Goal: Information Seeking & Learning: Learn about a topic

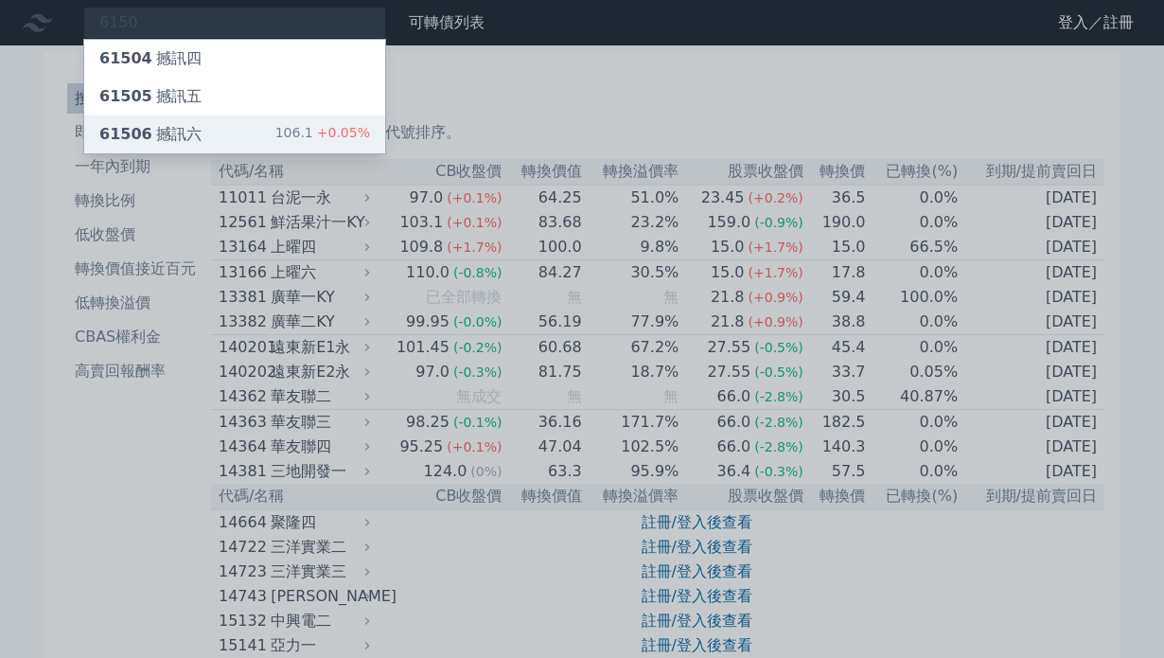
type input "6150"
click at [307, 140] on div "106.1 +0.05%" at bounding box center [322, 134] width 95 height 23
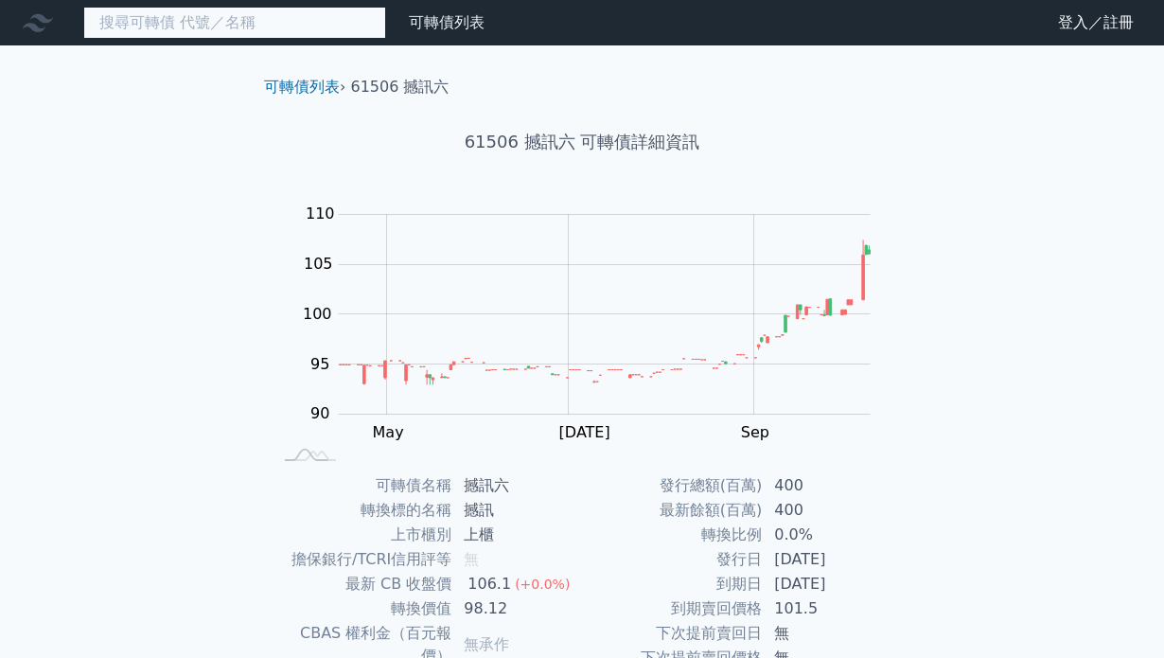
click at [222, 27] on input at bounding box center [234, 23] width 303 height 32
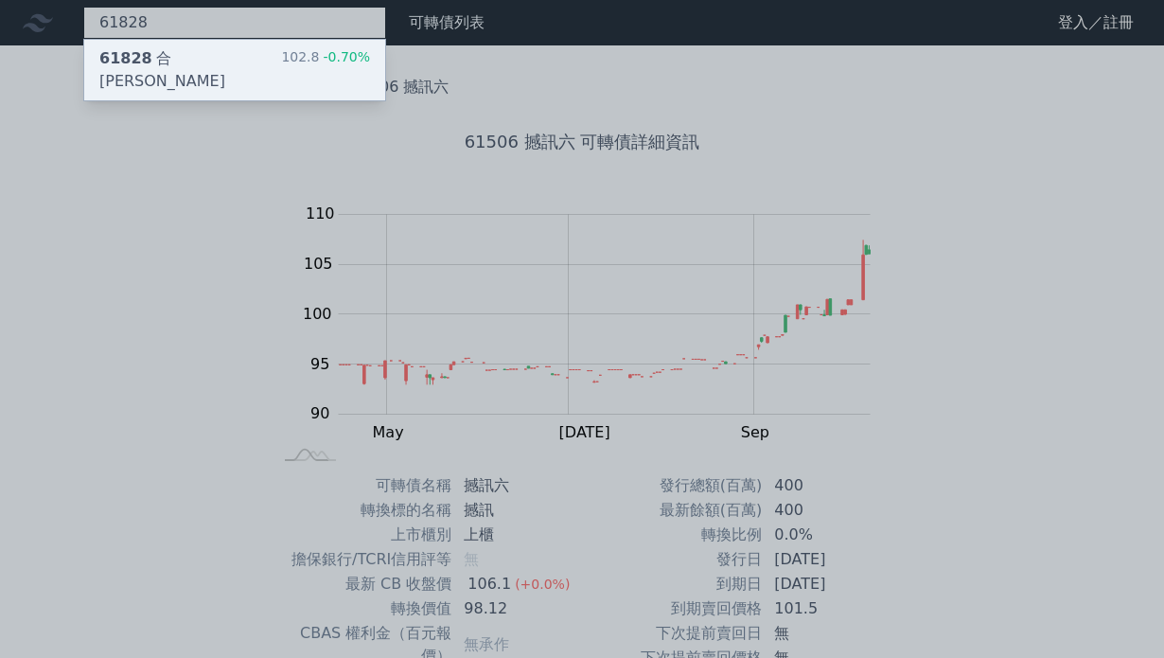
type input "61828"
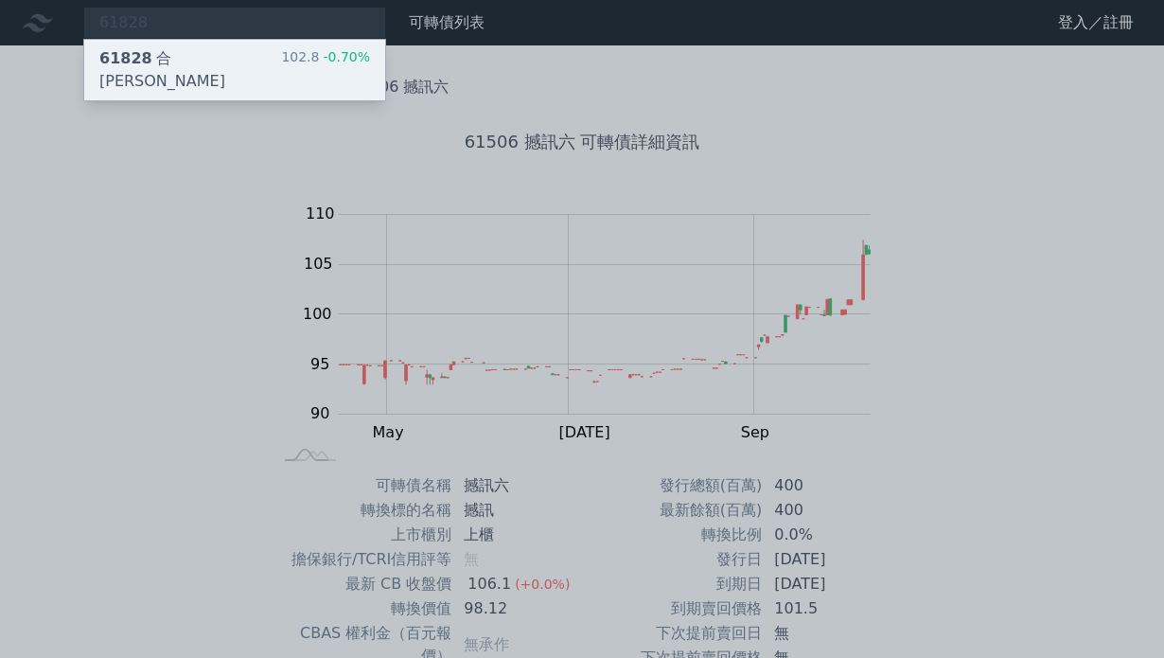
click at [229, 51] on div "61828 合晶八 102.8 -0.70%" at bounding box center [234, 70] width 301 height 61
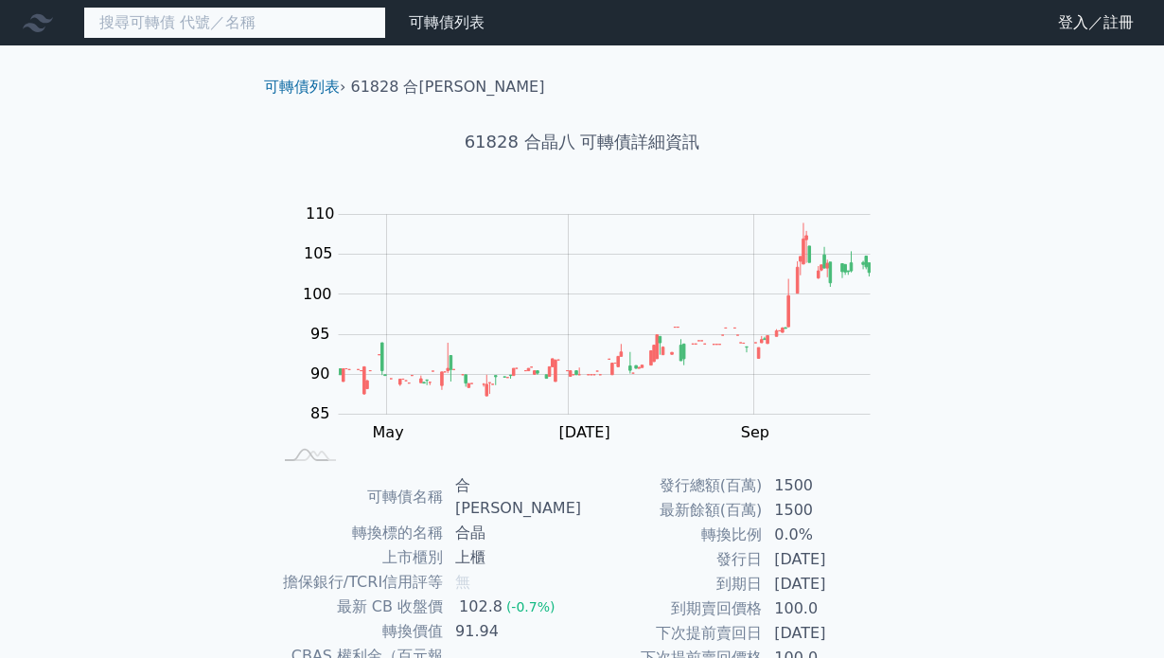
click at [327, 16] on input at bounding box center [234, 23] width 303 height 32
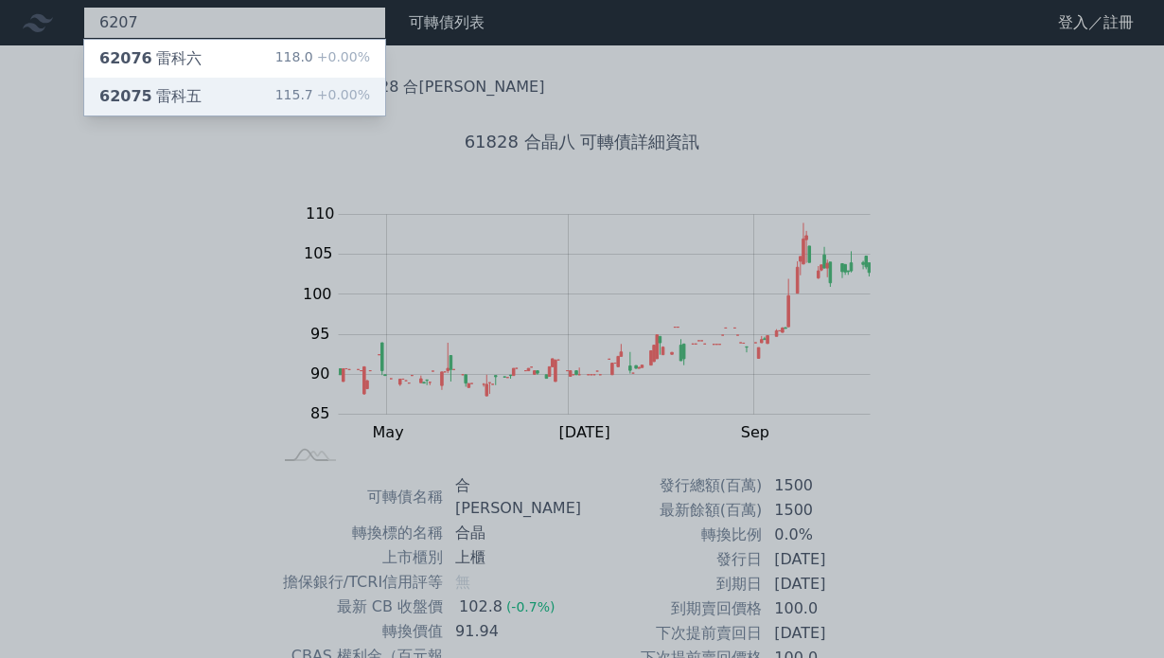
type input "6207"
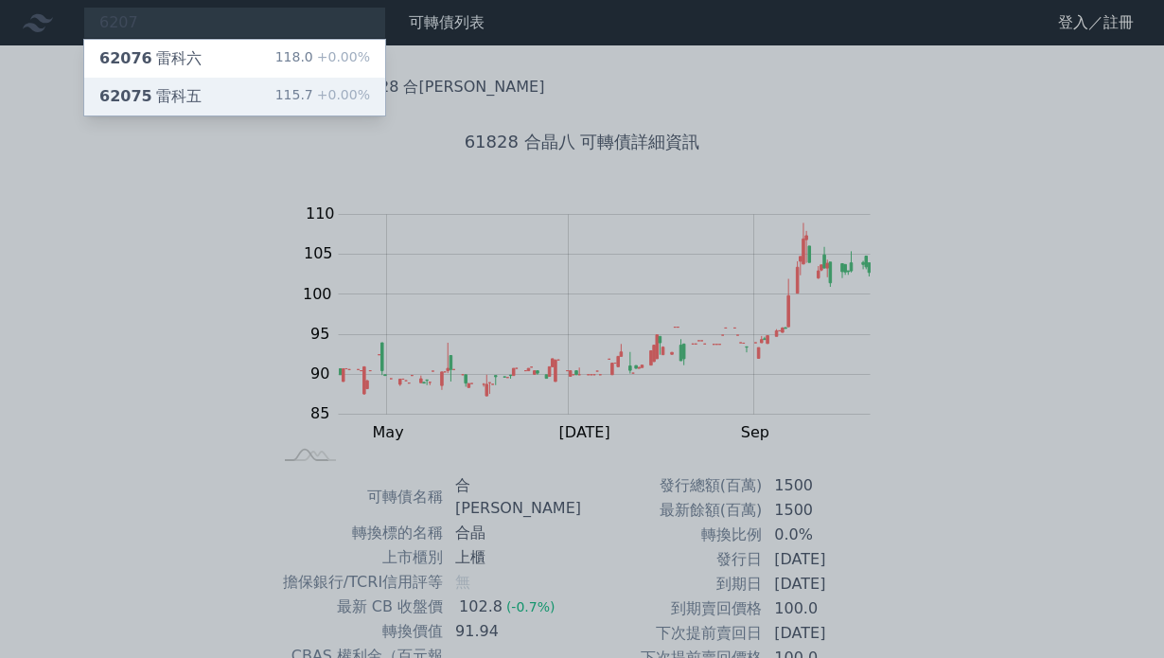
click at [203, 84] on div "62075 雷科五 115.7 +0.00%" at bounding box center [234, 97] width 301 height 38
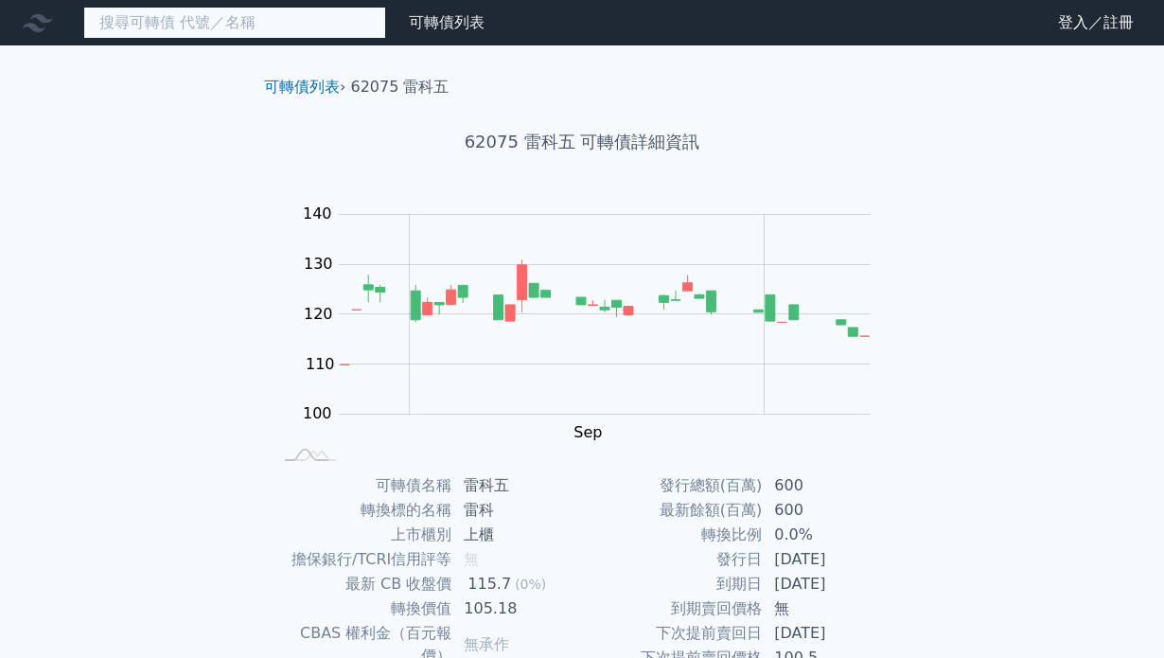
click at [287, 31] on input at bounding box center [234, 23] width 303 height 32
click at [288, 28] on input at bounding box center [234, 23] width 303 height 32
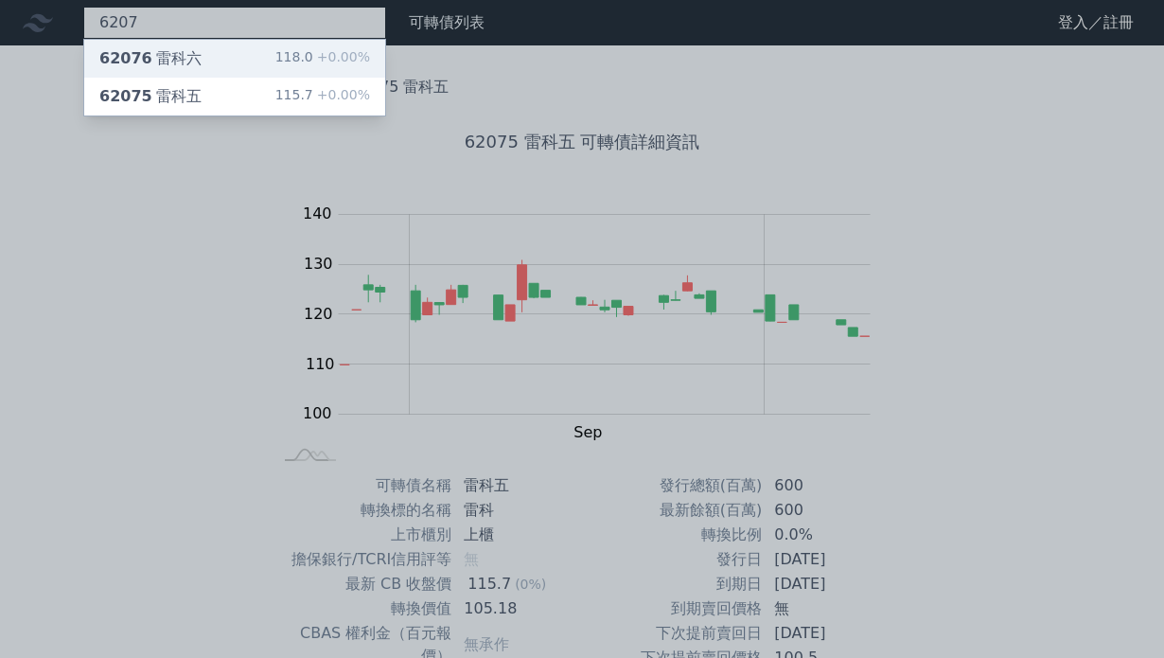
type input "6207"
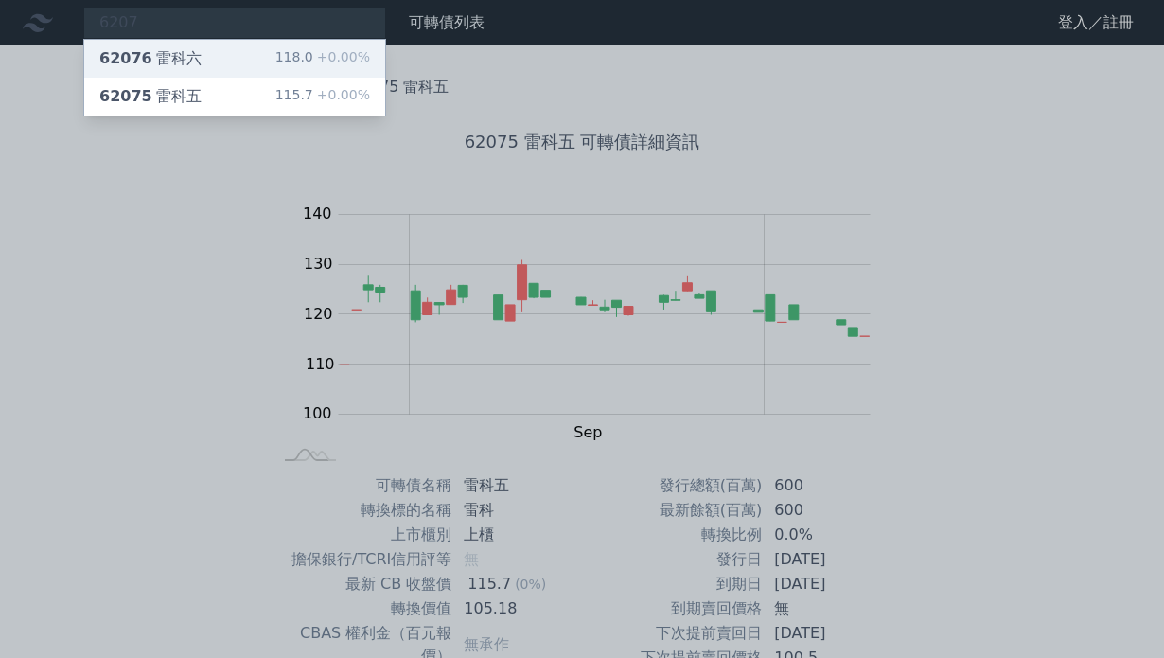
click at [293, 44] on div "62076 雷科六 118.0 +0.00%" at bounding box center [234, 59] width 301 height 38
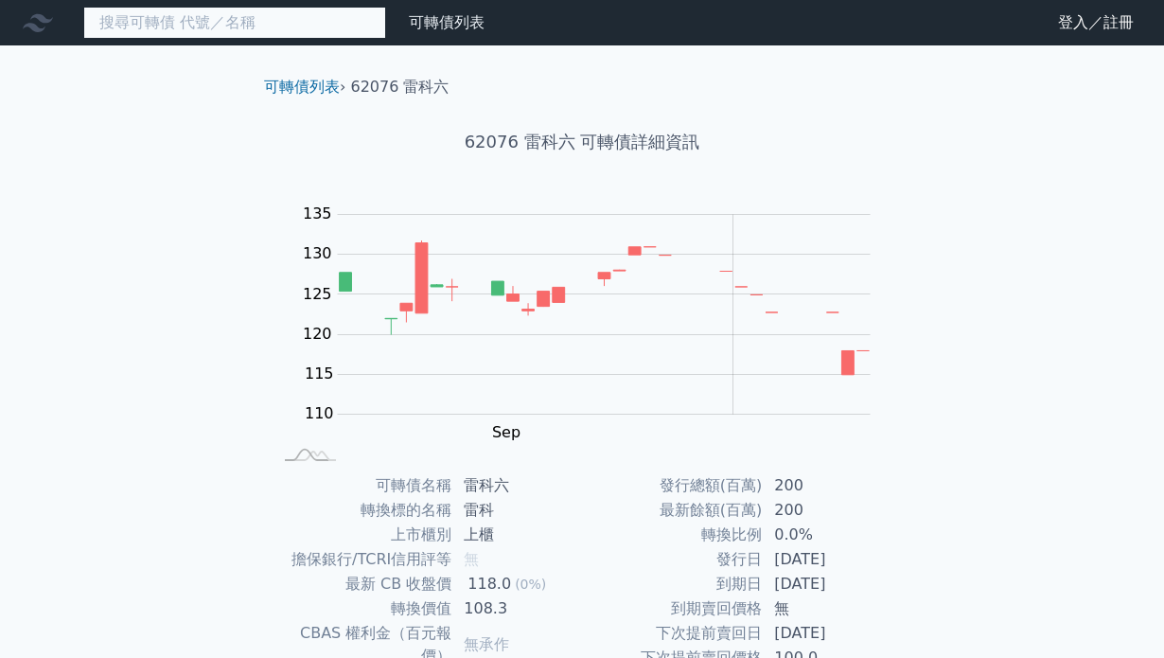
click at [336, 18] on input at bounding box center [234, 23] width 303 height 32
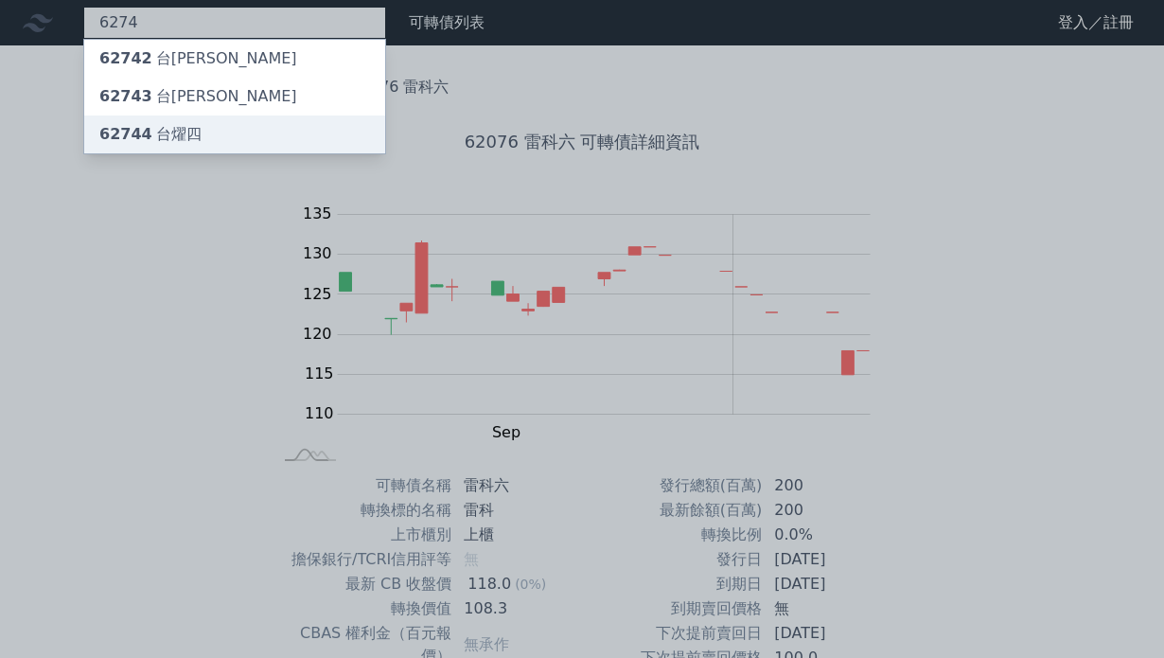
type input "6274"
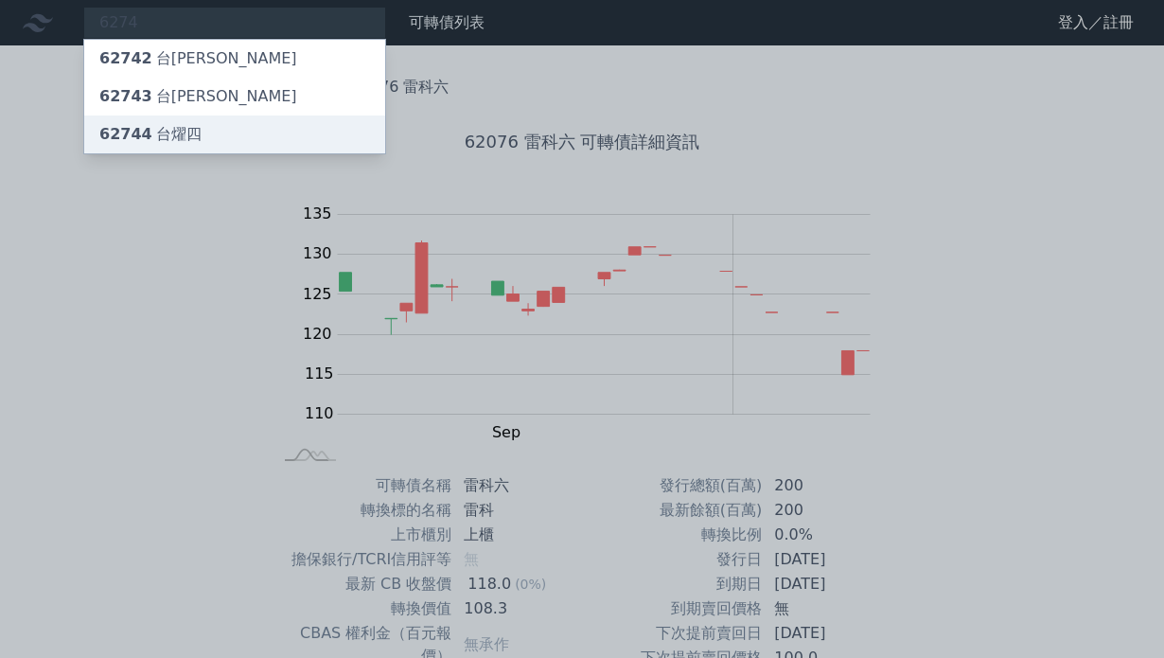
click at [317, 127] on div "62744 台[PERSON_NAME]" at bounding box center [234, 134] width 301 height 38
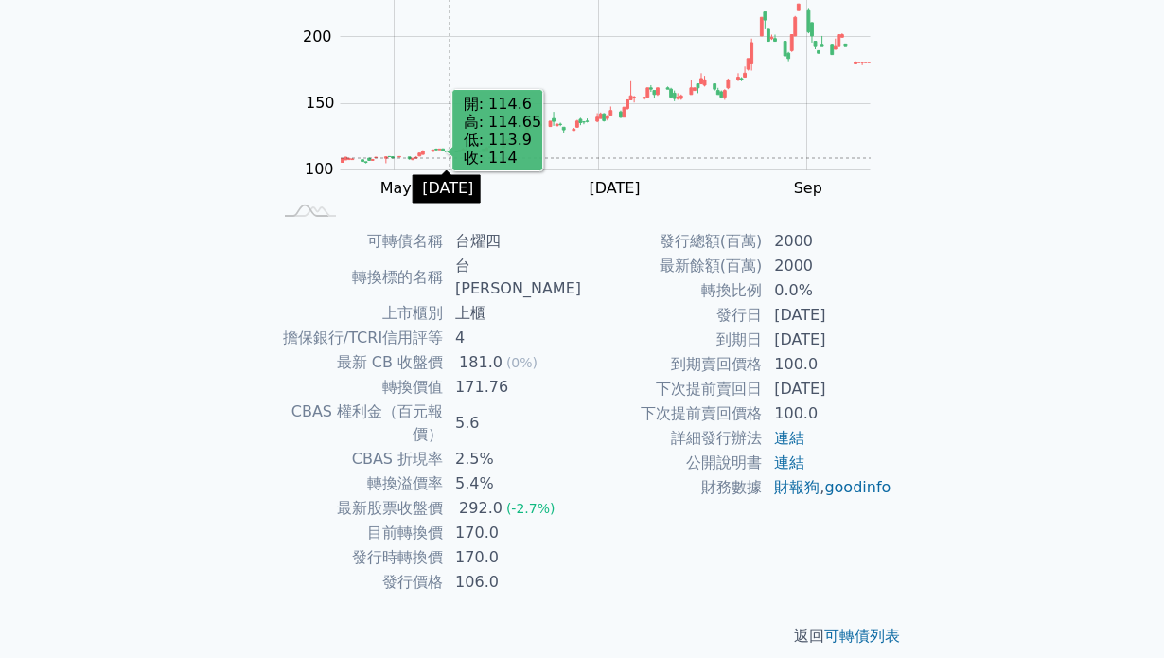
scroll to position [243, 0]
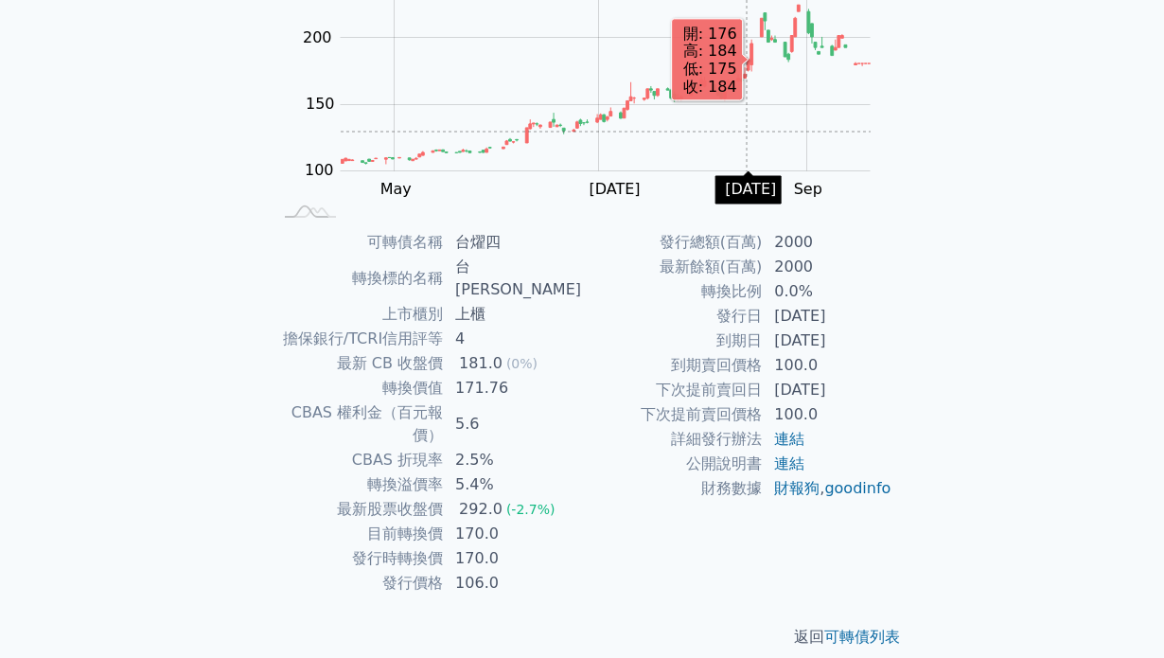
drag, startPoint x: 457, startPoint y: 120, endPoint x: 751, endPoint y: 130, distance: 293.6
click at [751, 132] on rect "Chart" at bounding box center [606, 72] width 530 height 200
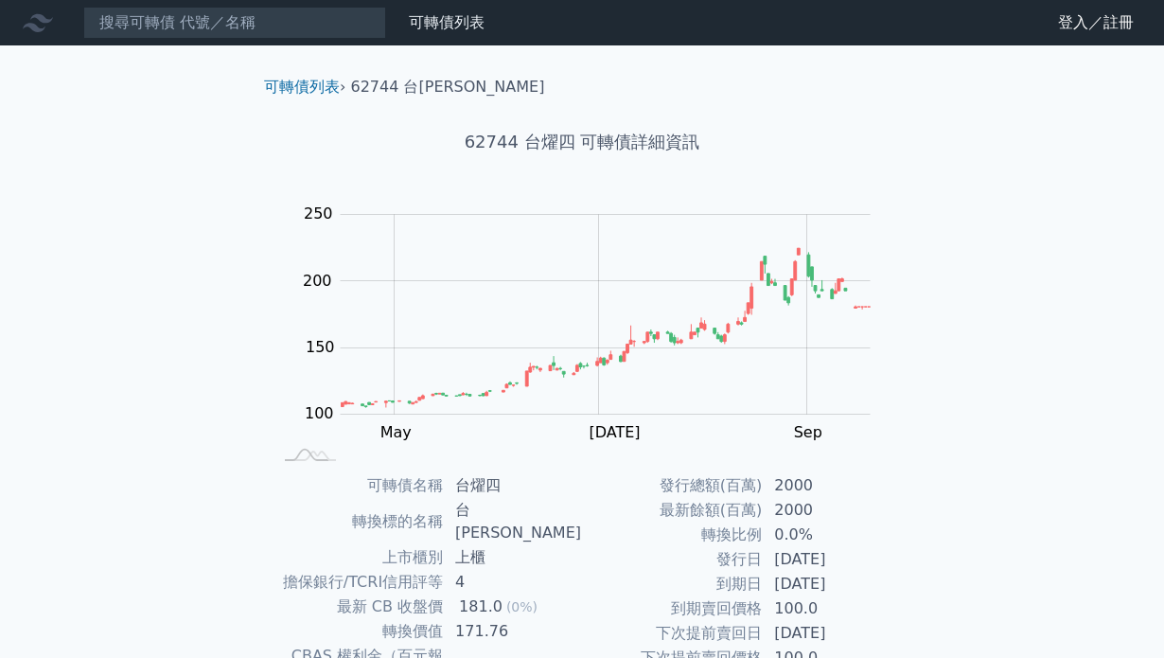
scroll to position [0, 0]
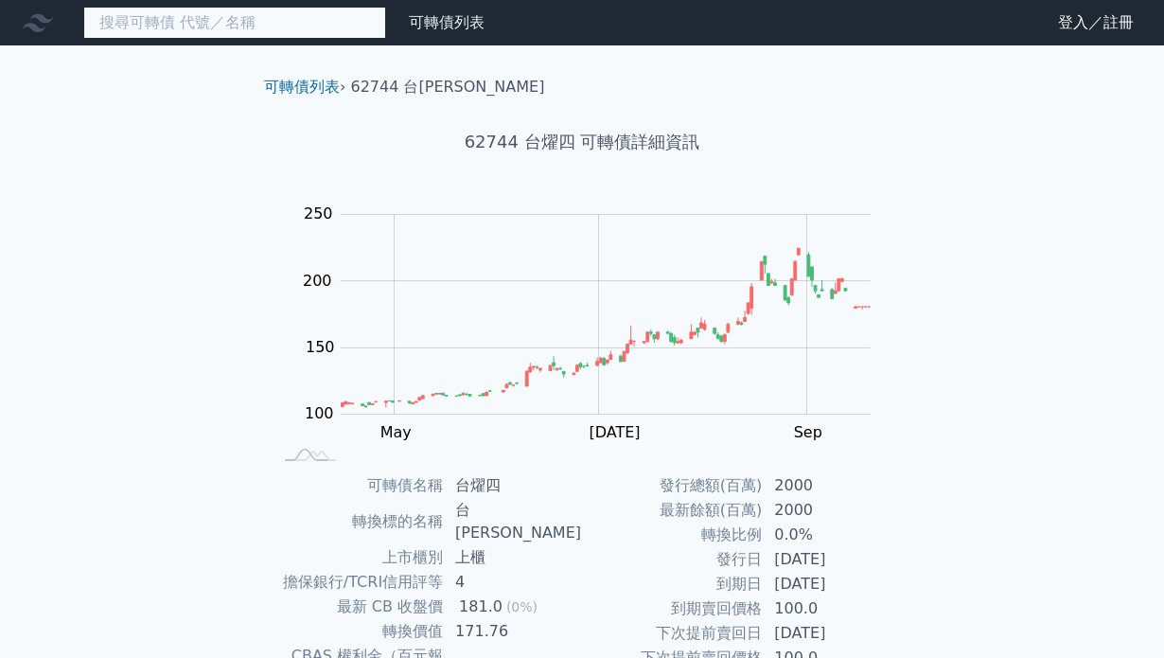
click at [352, 27] on input at bounding box center [234, 23] width 303 height 32
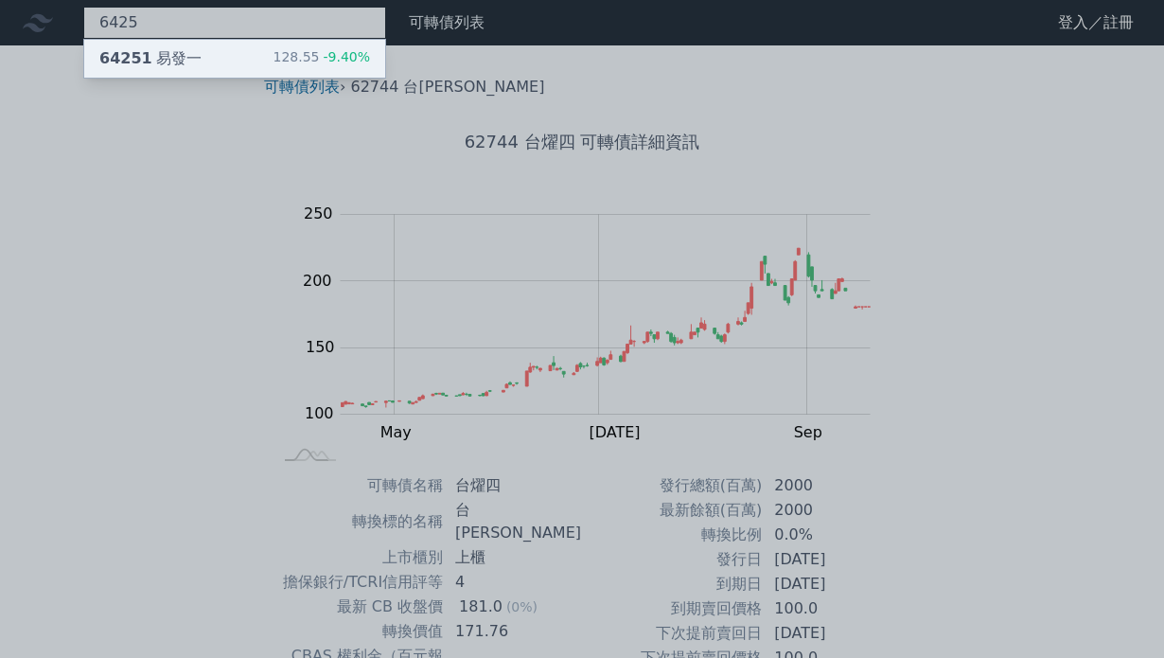
type input "6425"
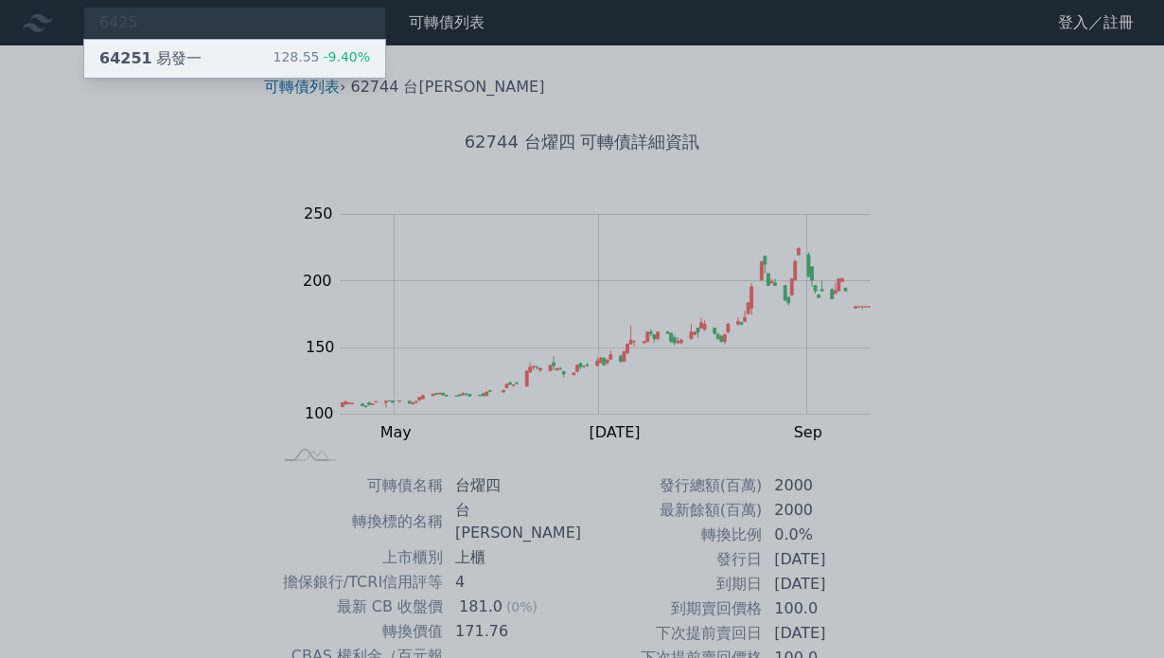
click at [202, 49] on div "64251 易發一 128.55 -9.40%" at bounding box center [234, 59] width 301 height 38
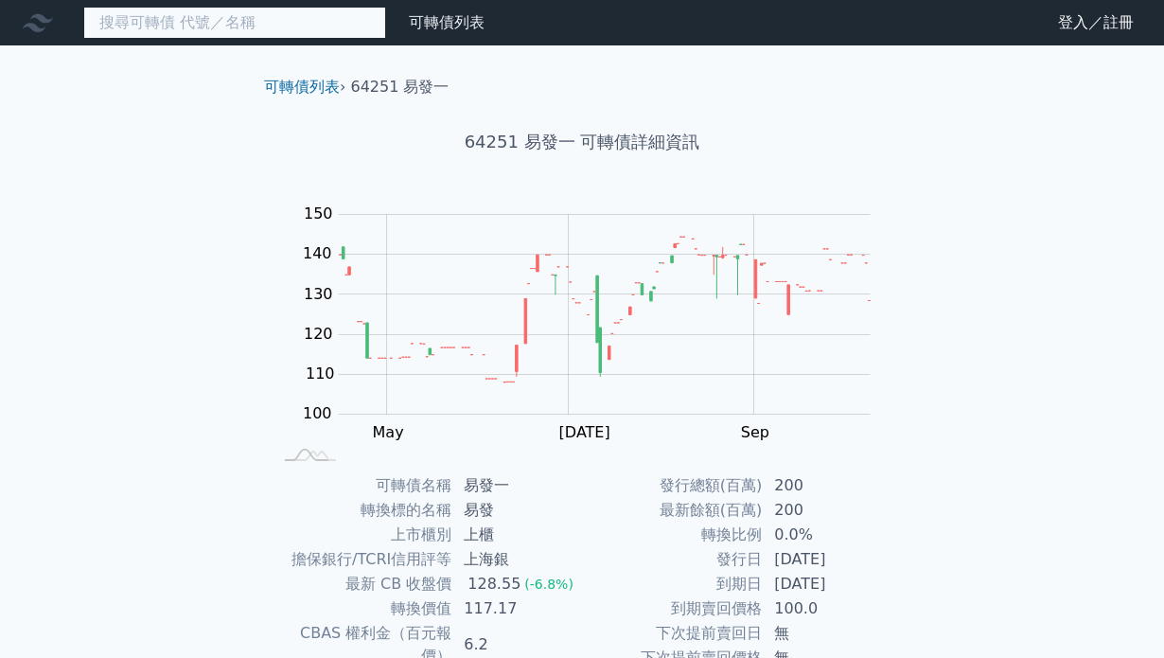
click at [253, 29] on input at bounding box center [234, 23] width 303 height 32
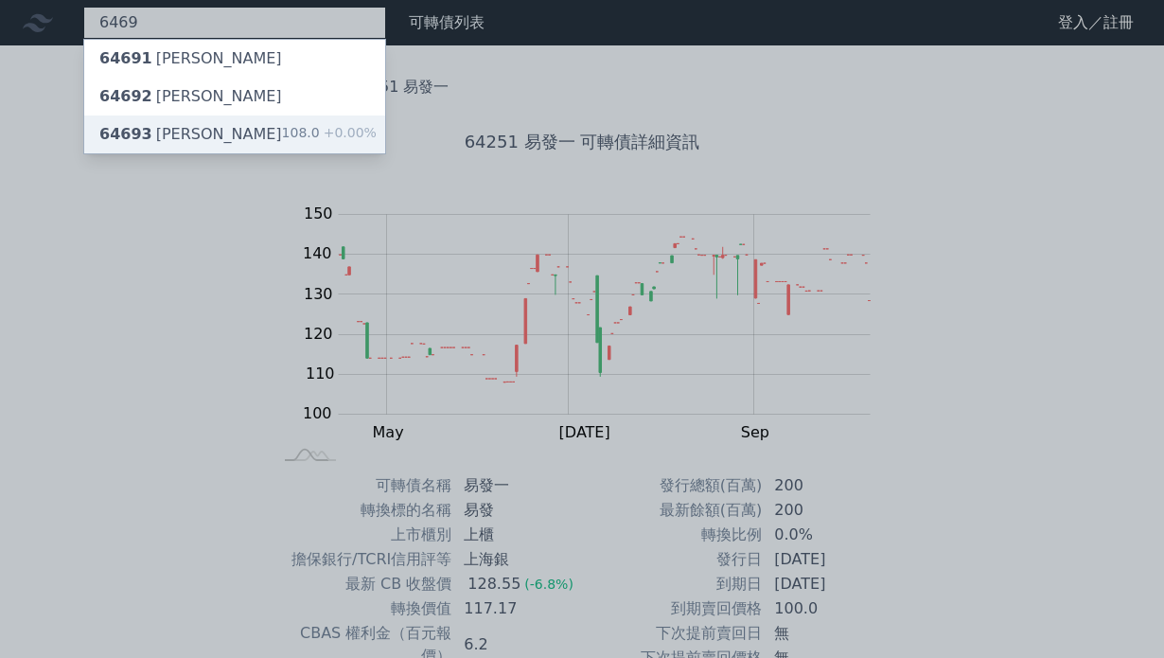
type input "6469"
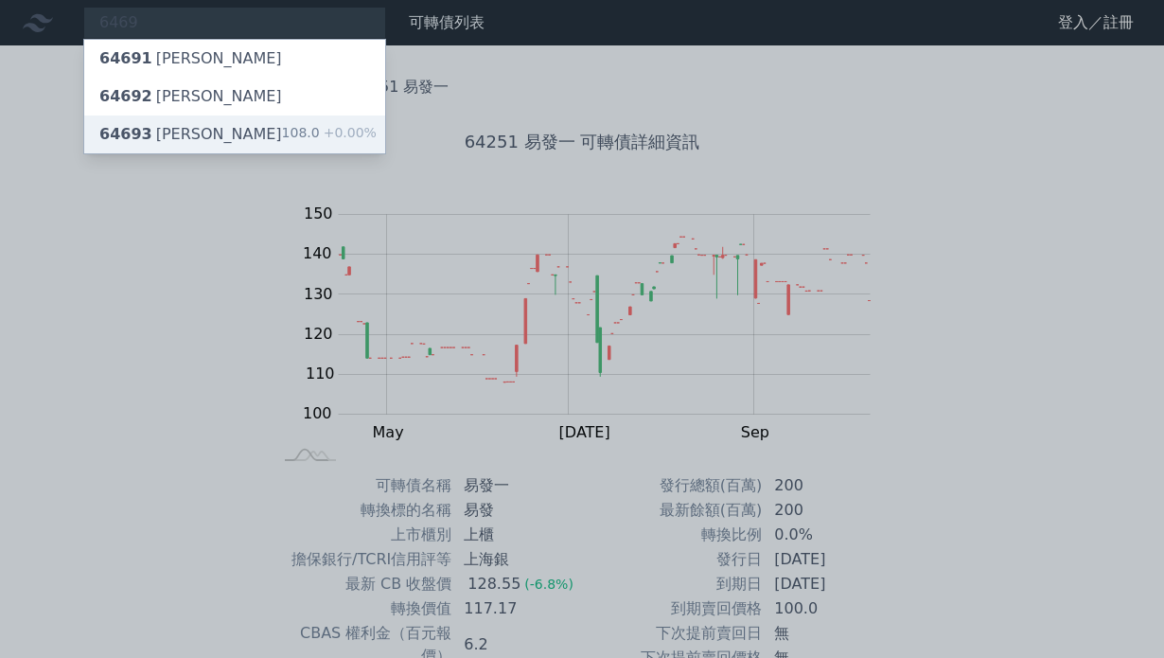
click at [220, 129] on div "64693 大樹三 108.0 +0.00%" at bounding box center [234, 134] width 301 height 38
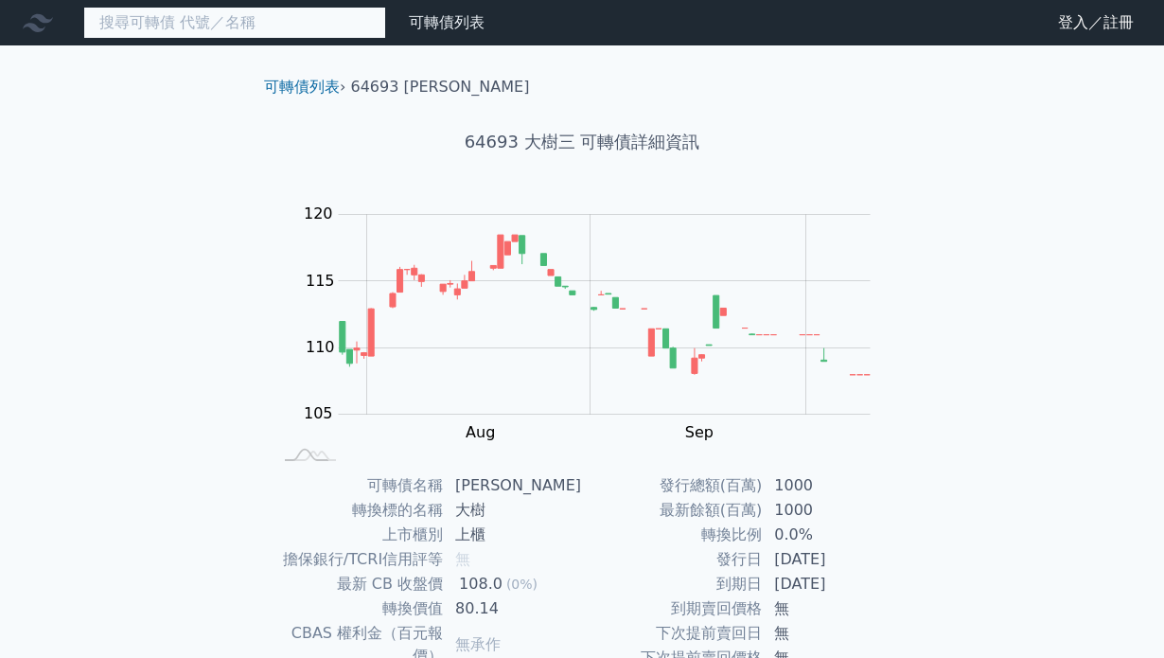
click at [218, 18] on input at bounding box center [234, 23] width 303 height 32
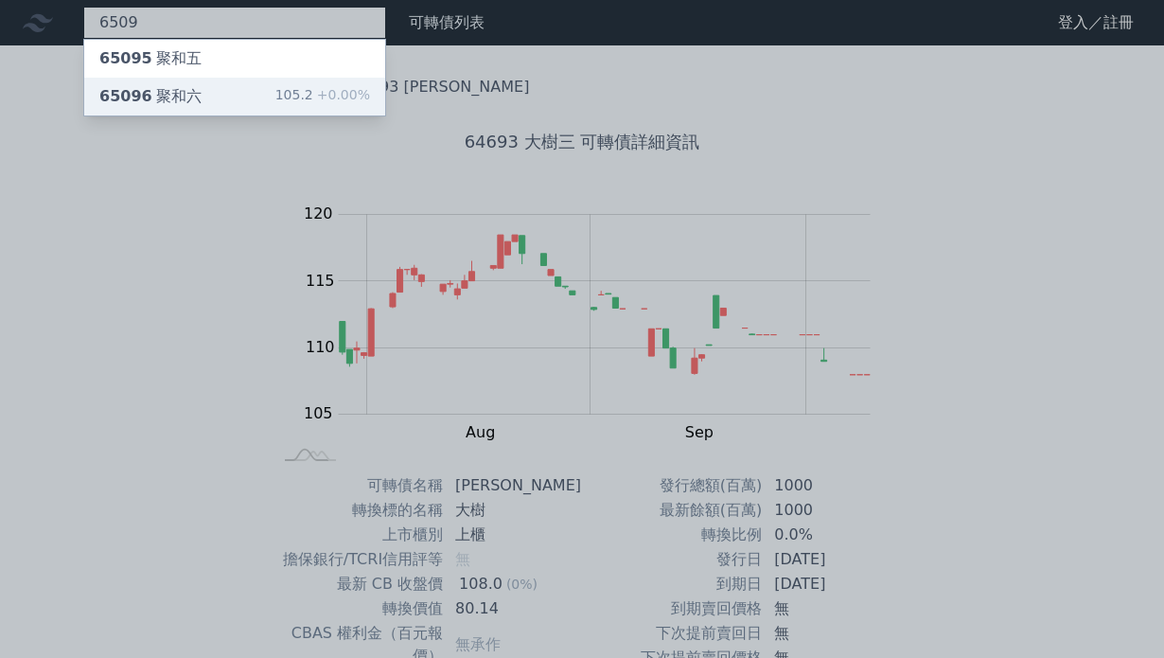
type input "6509"
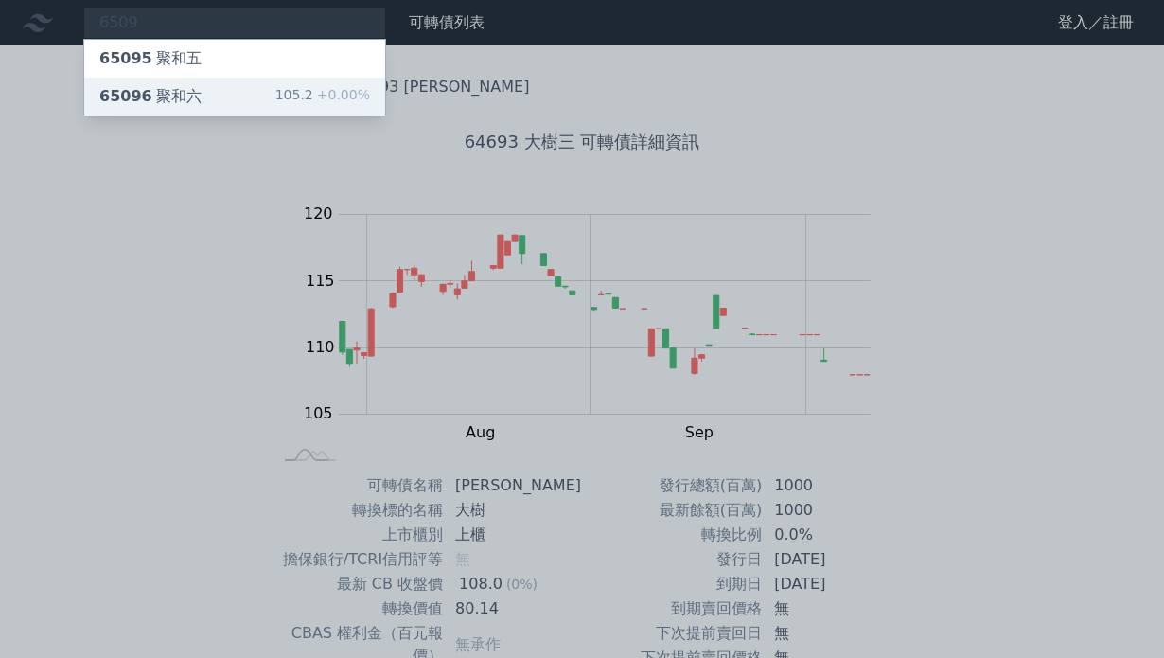
click at [220, 94] on div "65096 聚和六 105.2 +0.00%" at bounding box center [234, 97] width 301 height 38
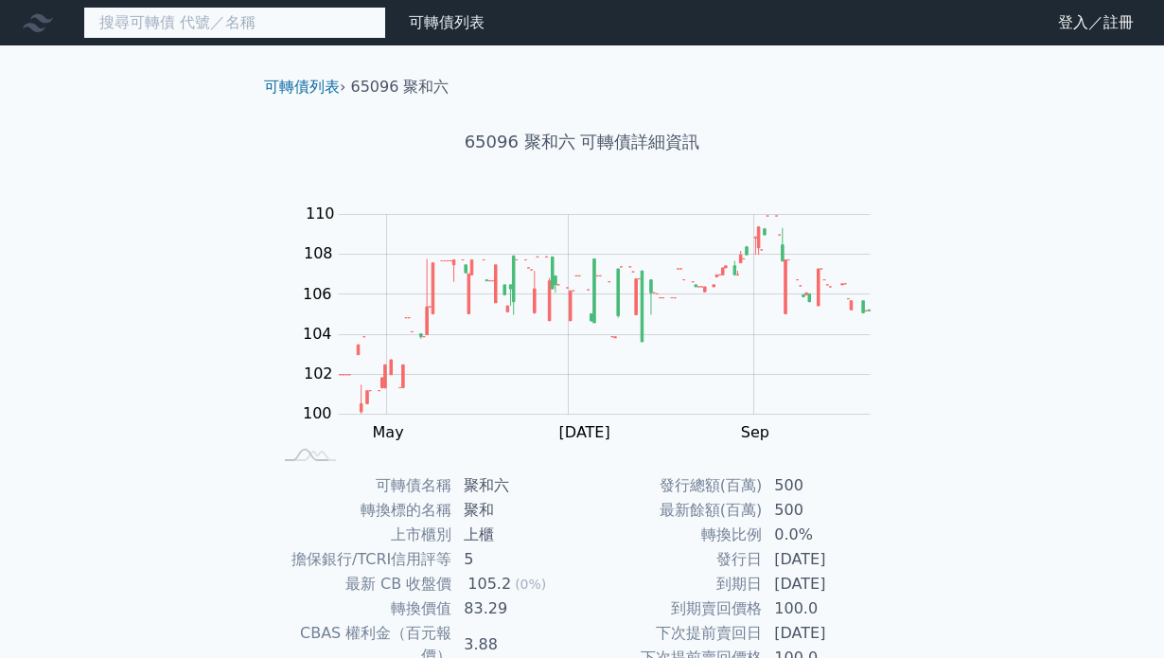
click at [225, 23] on input at bounding box center [234, 23] width 303 height 32
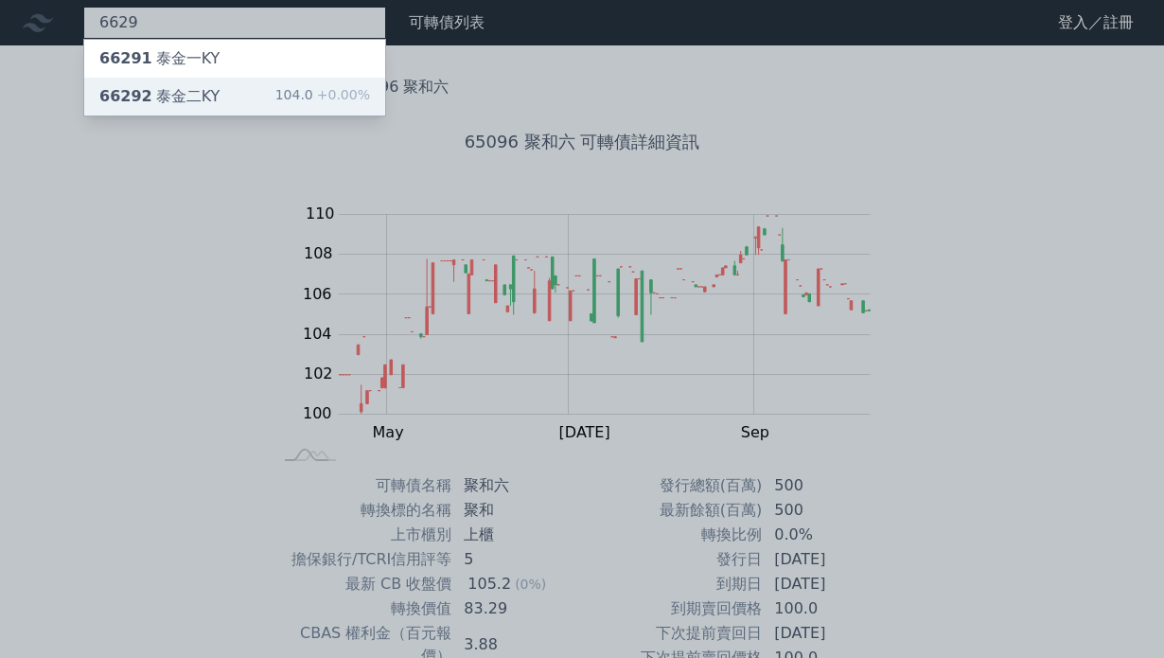
type input "6629"
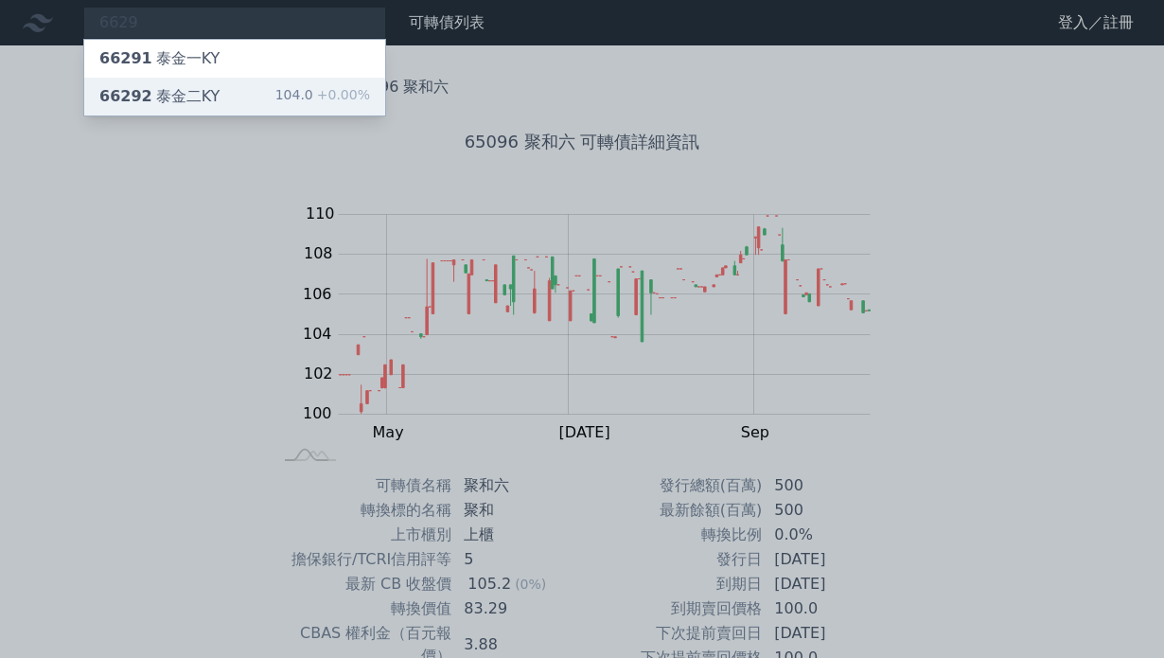
click at [317, 92] on div "104.0 +0.00%" at bounding box center [322, 96] width 95 height 23
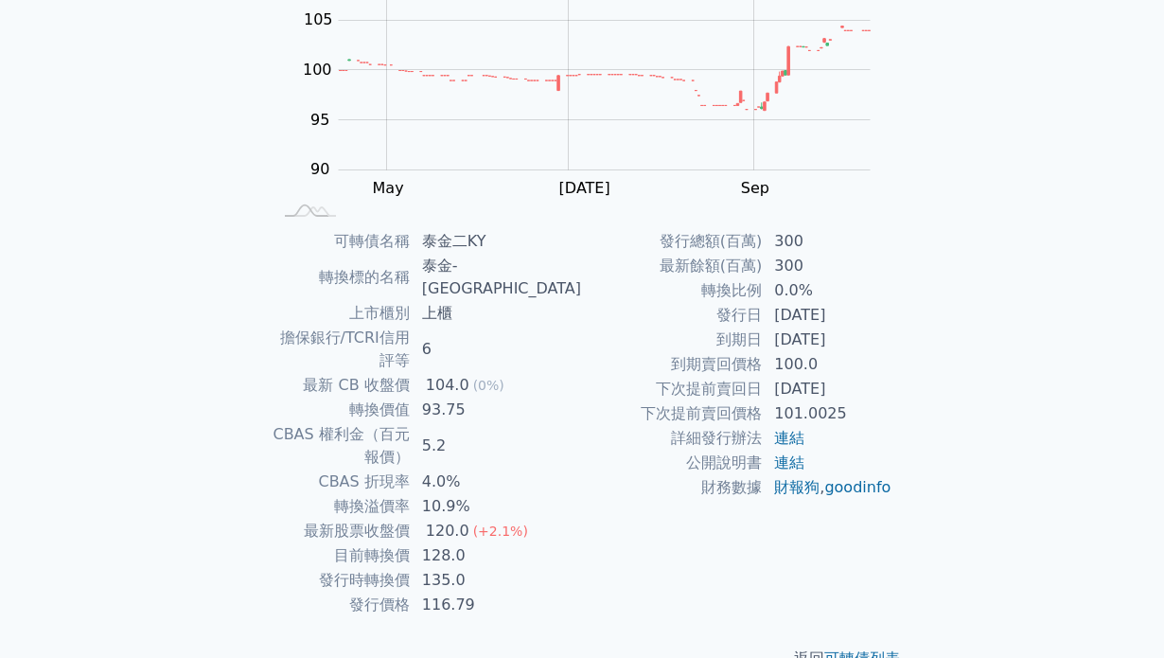
scroll to position [243, 0]
click at [484, 544] on td "128.0" at bounding box center [496, 556] width 171 height 25
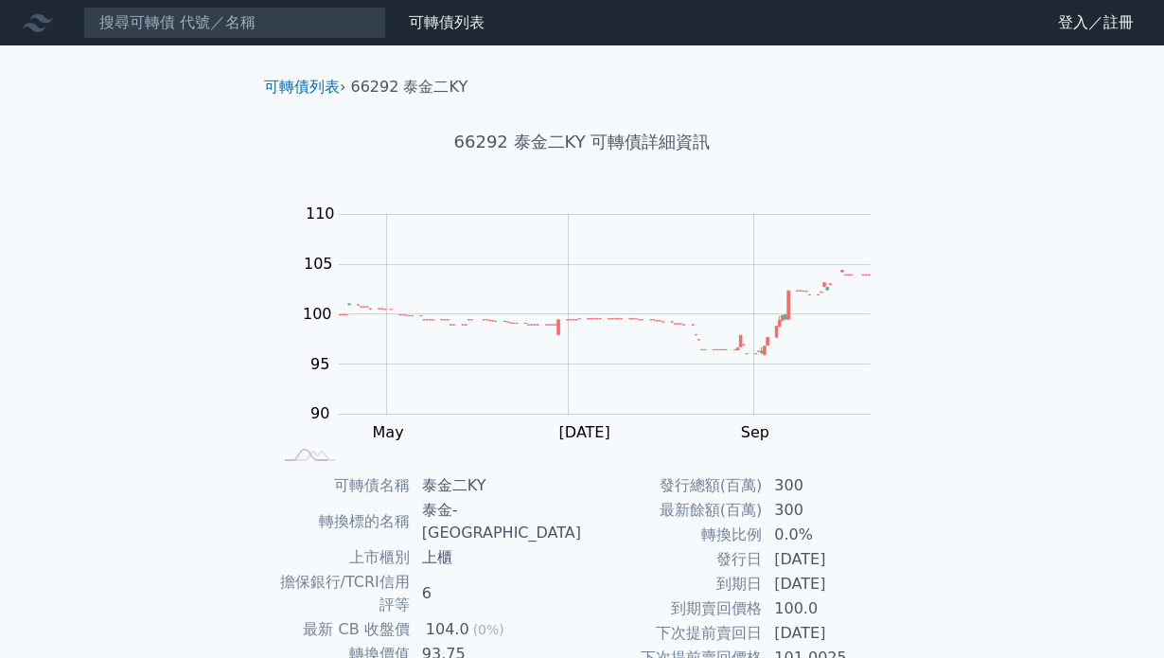
scroll to position [0, 0]
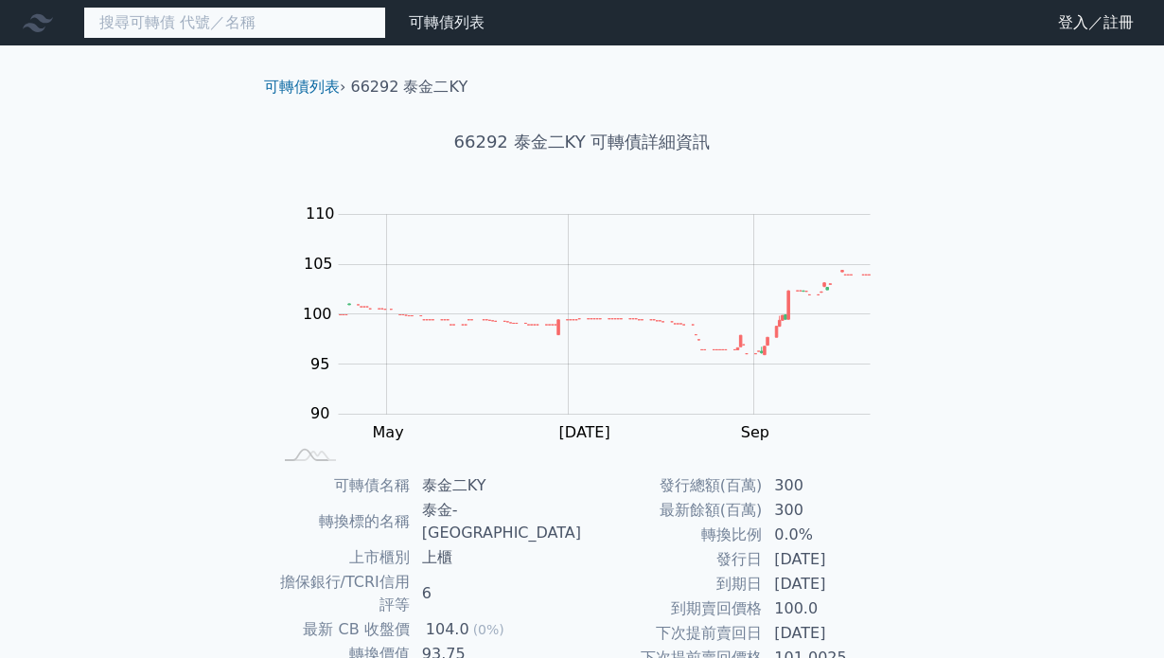
click at [340, 28] on input at bounding box center [234, 23] width 303 height 32
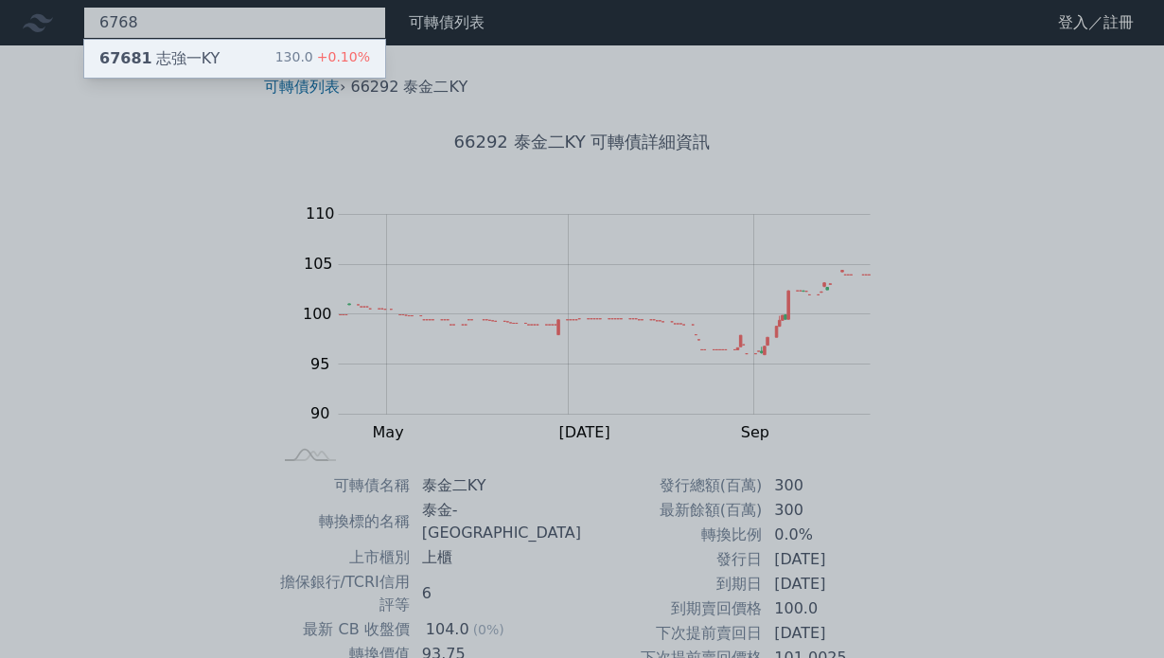
type input "6768"
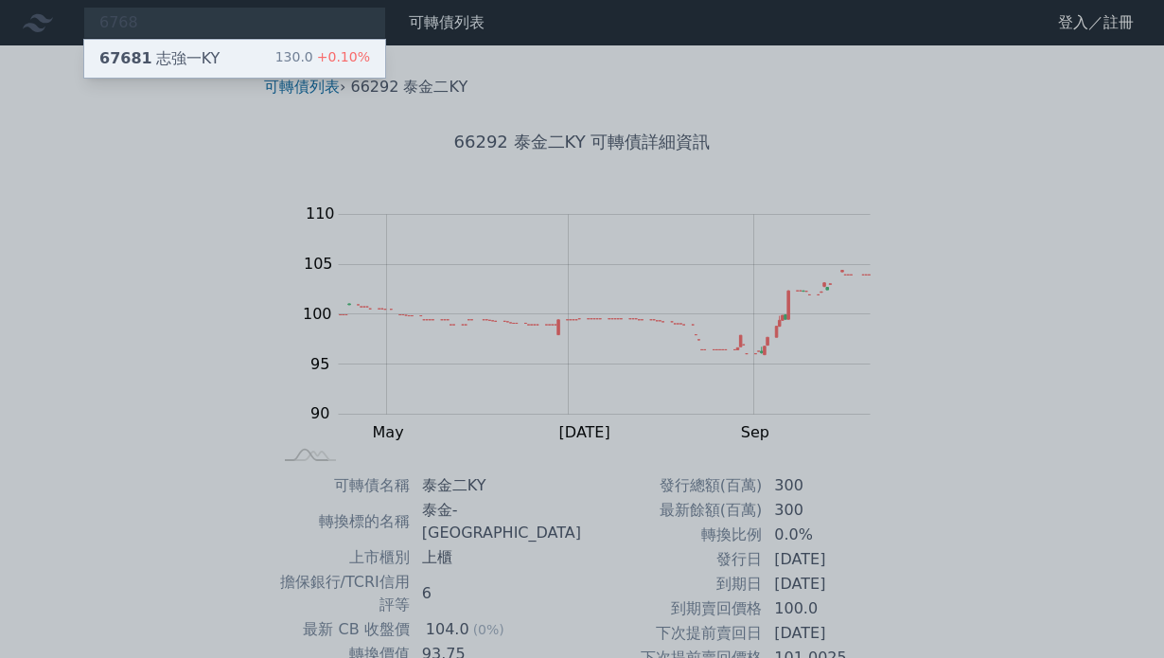
click at [304, 56] on div "130.0 +0.10%" at bounding box center [322, 58] width 95 height 23
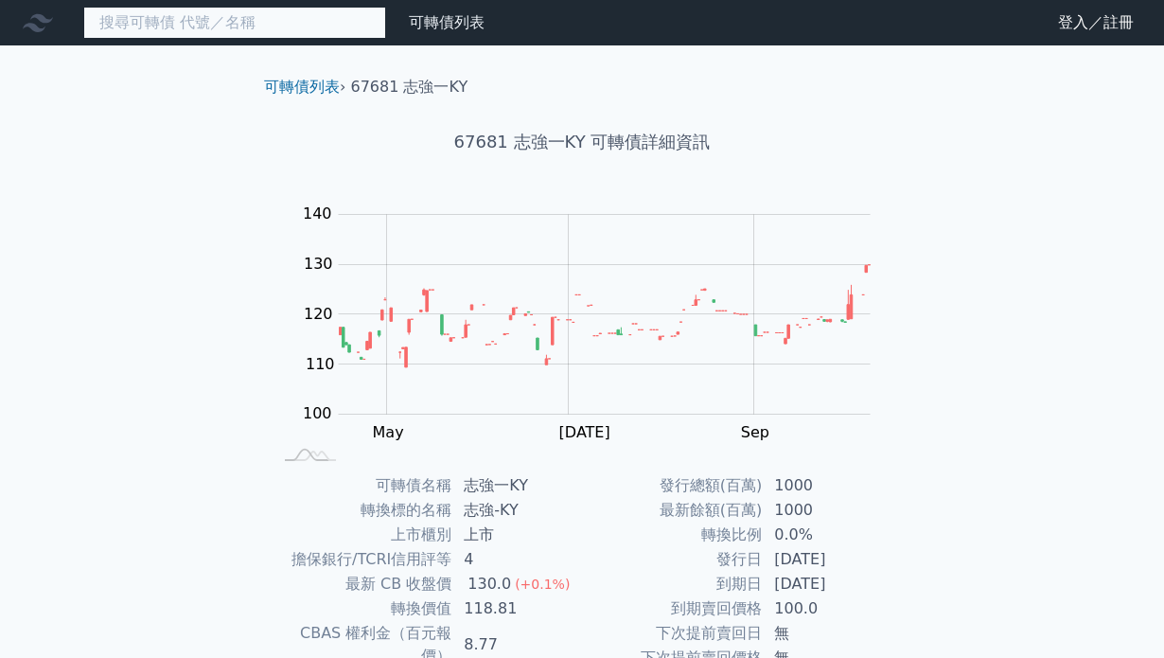
click at [374, 9] on input at bounding box center [234, 23] width 303 height 32
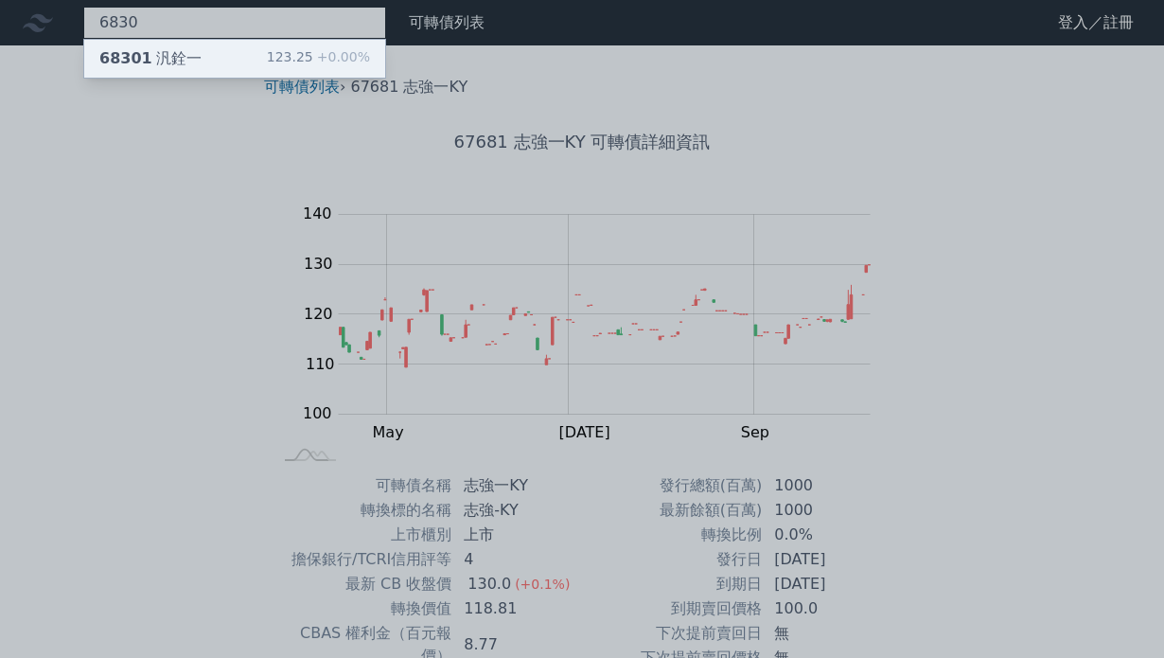
type input "6830"
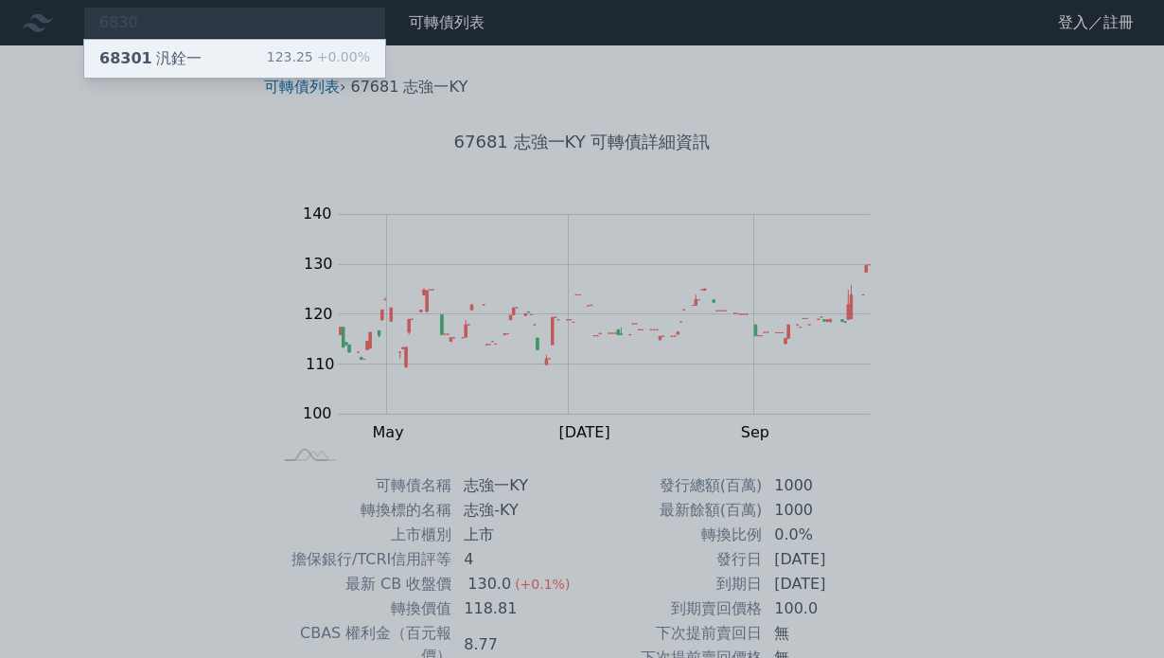
click at [243, 58] on div "68301 汎銓一 123.25 +0.00%" at bounding box center [234, 59] width 301 height 38
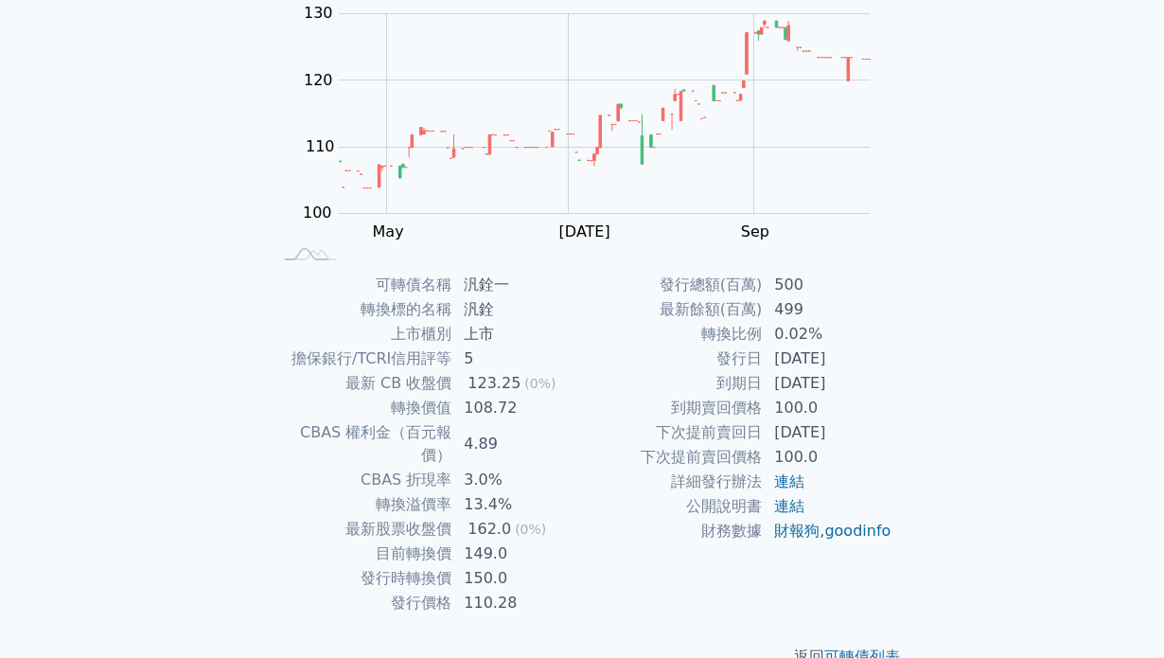
scroll to position [213, 0]
